Goal: Task Accomplishment & Management: Use online tool/utility

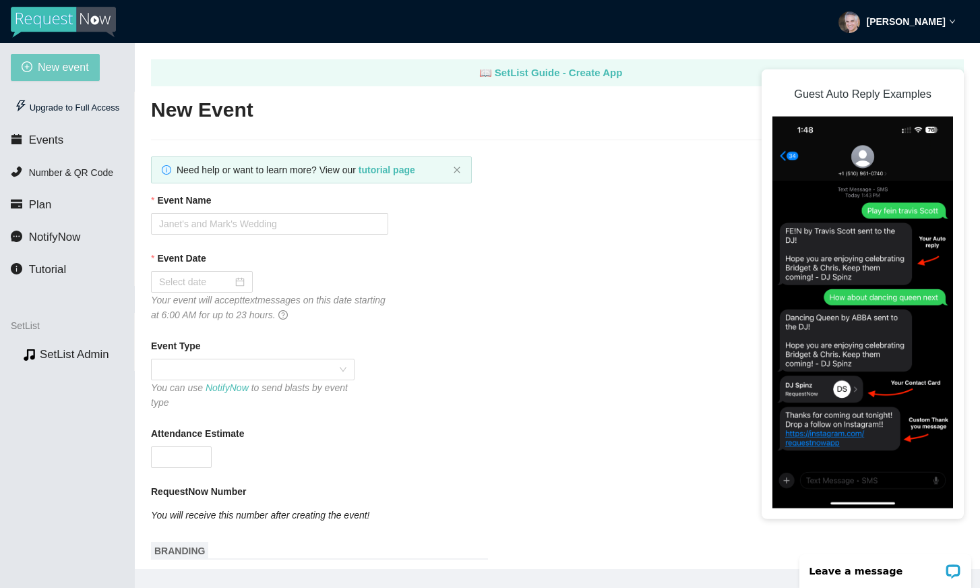
click at [61, 69] on span "New event" at bounding box center [63, 67] width 51 height 17
type textarea "[URL][DOMAIN_NAME]"
click at [37, 208] on span "Plan" at bounding box center [40, 204] width 23 height 13
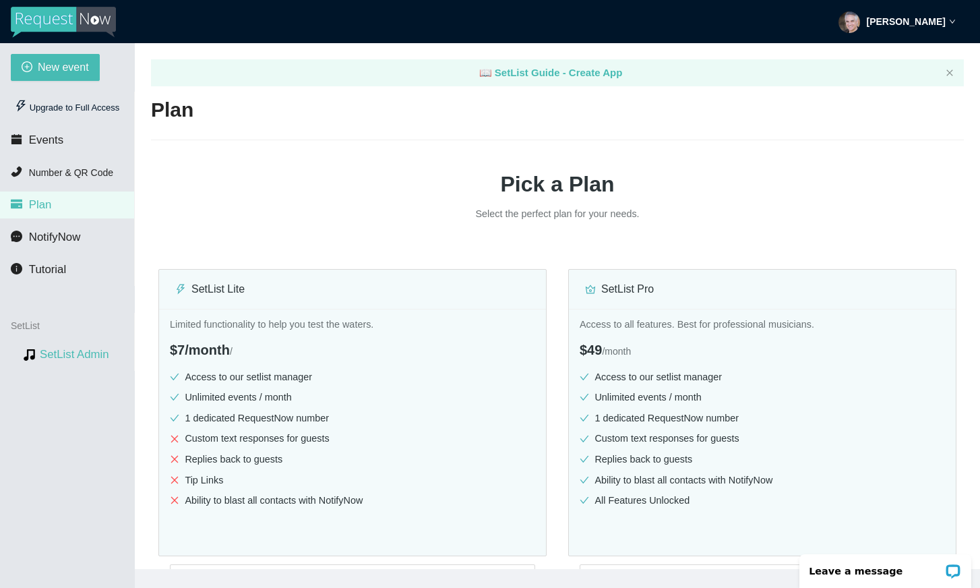
click at [82, 358] on link "SetList Admin" at bounding box center [74, 354] width 69 height 13
